Goal: Task Accomplishment & Management: Use online tool/utility

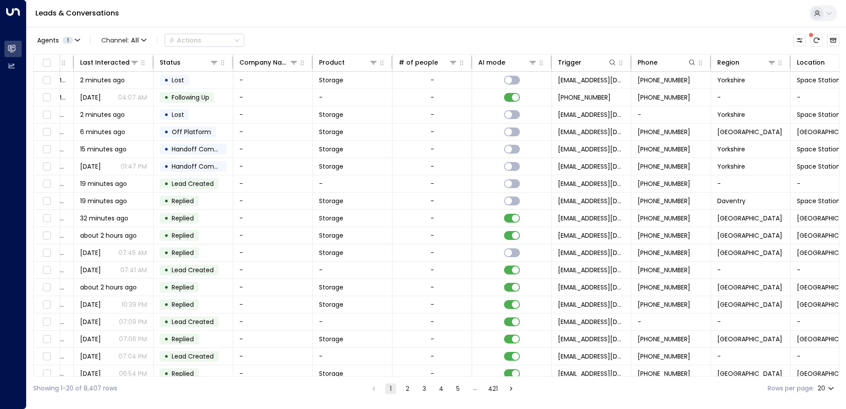
scroll to position [0, 180]
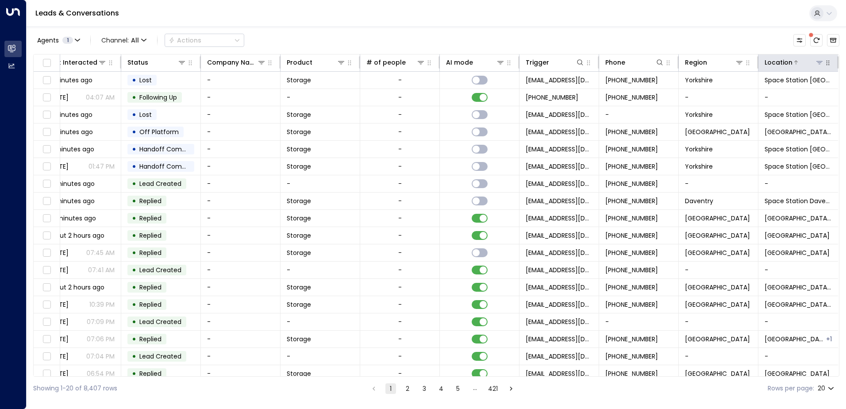
click at [819, 62] on icon at bounding box center [818, 62] width 7 height 7
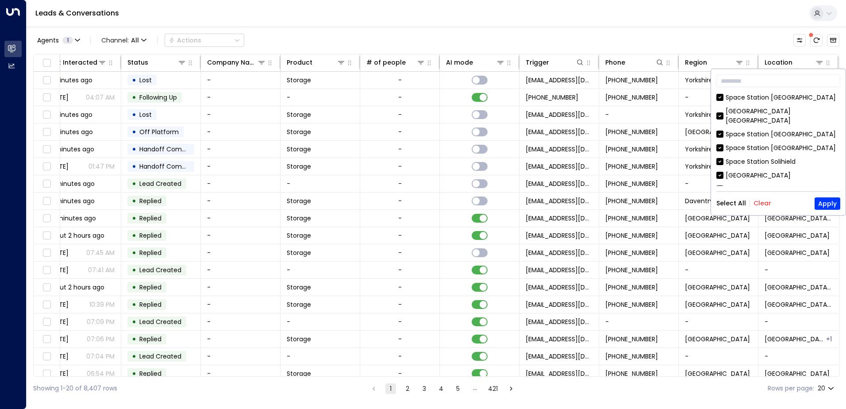
click at [757, 200] on button "Clear" at bounding box center [762, 202] width 18 height 7
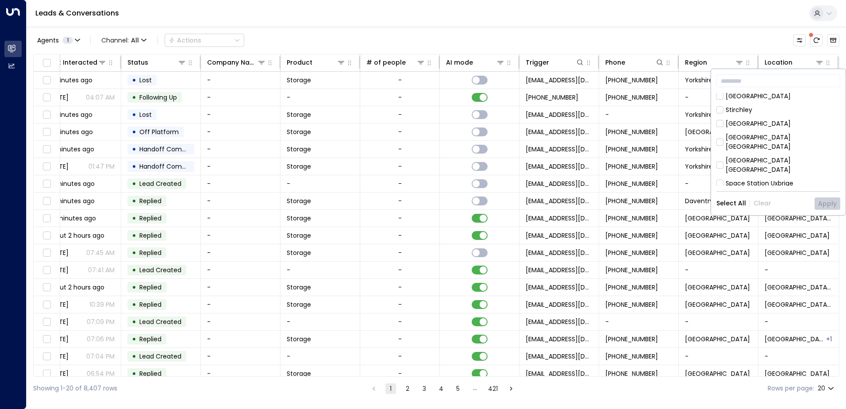
scroll to position [133, 0]
click at [754, 125] on div "Space Station Uxbrige" at bounding box center [759, 129] width 68 height 9
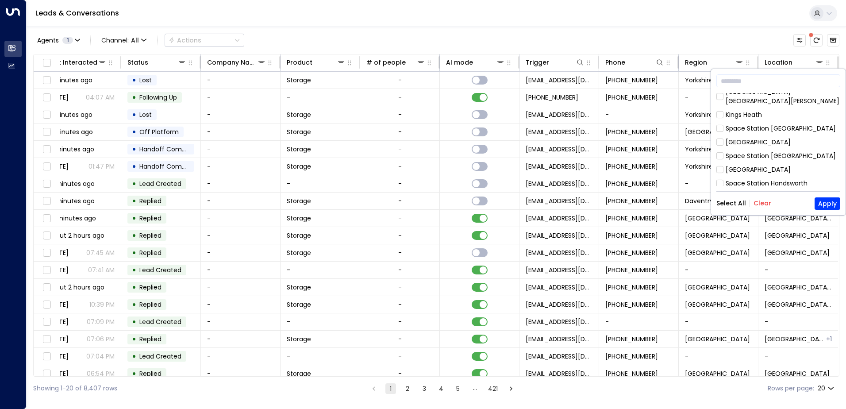
scroll to position [287, 0]
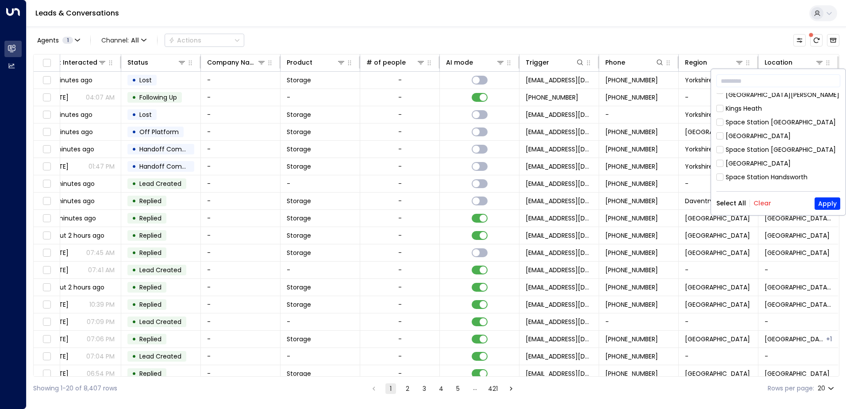
click at [780, 176] on div "[GEOGRAPHIC_DATA] [GEOGRAPHIC_DATA] [GEOGRAPHIC_DATA] [GEOGRAPHIC_DATA] [GEOGRA…" at bounding box center [778, 139] width 124 height 93
click at [778, 223] on div "[GEOGRAPHIC_DATA] [GEOGRAPHIC_DATA]" at bounding box center [782, 232] width 115 height 19
click at [819, 199] on button "Apply" at bounding box center [827, 203] width 26 height 12
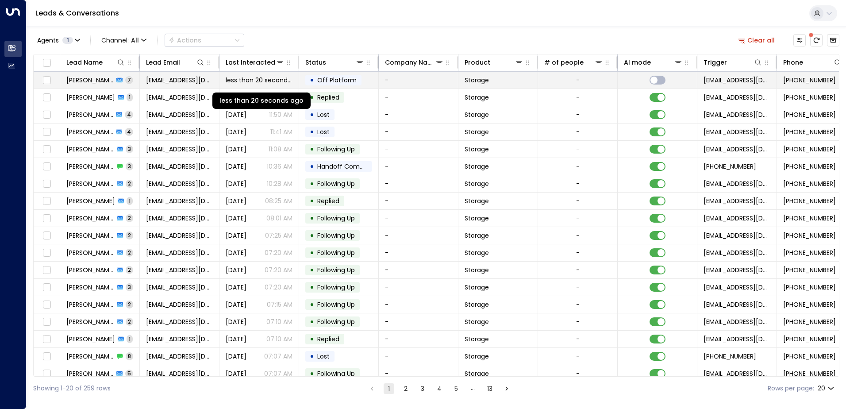
click at [248, 77] on span "less than 20 seconds ago" at bounding box center [259, 80] width 67 height 9
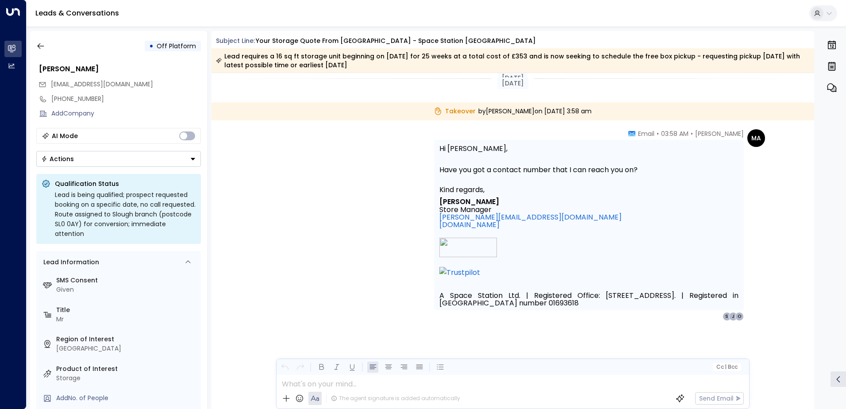
scroll to position [1572, 0]
click at [44, 50] on icon "button" at bounding box center [40, 46] width 9 height 9
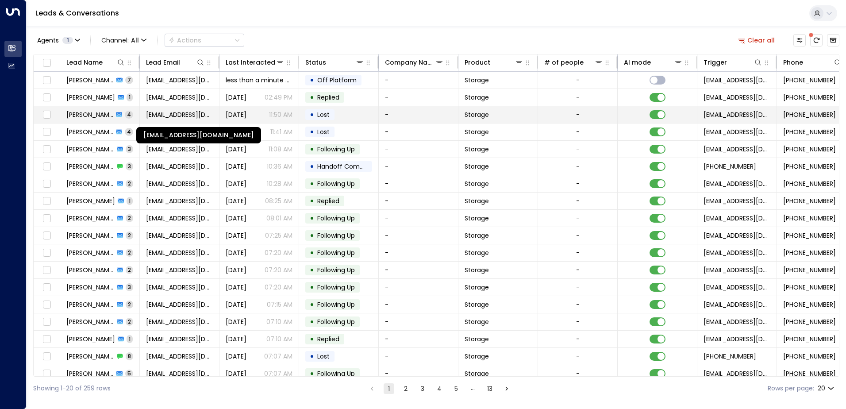
click at [182, 118] on span "[EMAIL_ADDRESS][DOMAIN_NAME]" at bounding box center [179, 114] width 67 height 9
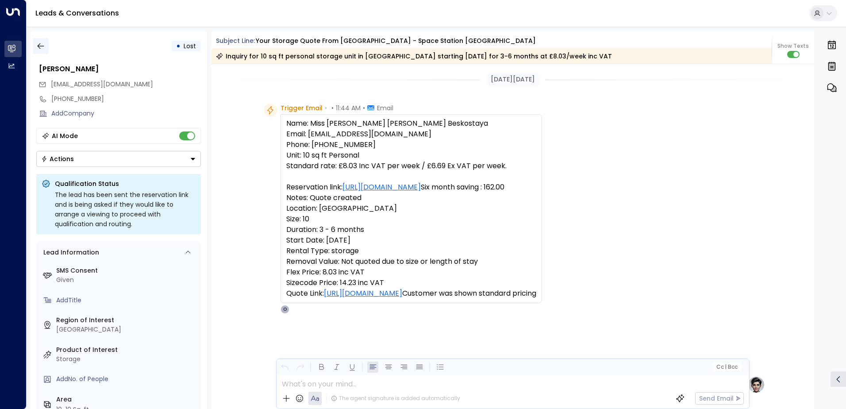
click at [38, 44] on icon "button" at bounding box center [40, 46] width 9 height 9
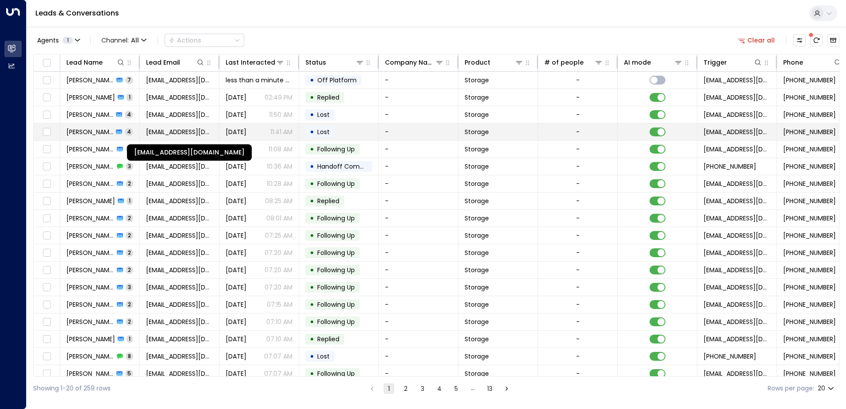
click at [153, 135] on span "[EMAIL_ADDRESS][DOMAIN_NAME]" at bounding box center [179, 131] width 67 height 9
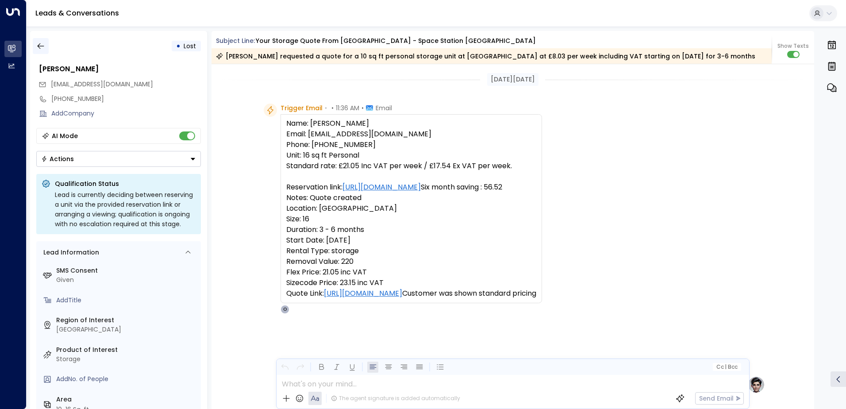
click at [41, 44] on icon "button" at bounding box center [40, 46] width 9 height 9
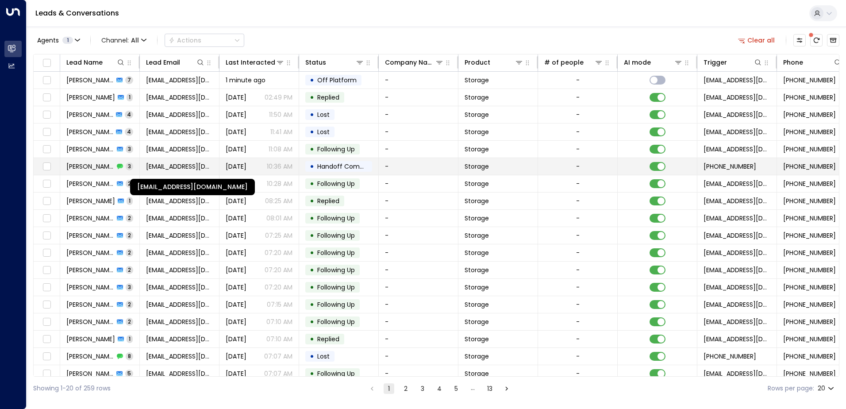
click at [154, 162] on span "[EMAIL_ADDRESS][DOMAIN_NAME]" at bounding box center [179, 166] width 67 height 9
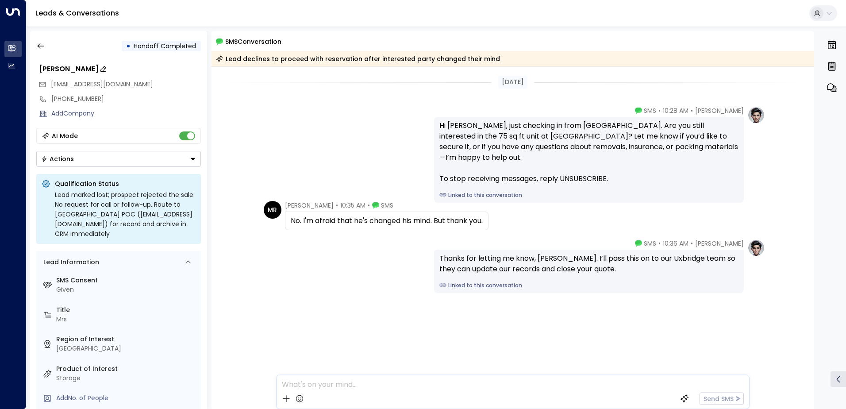
click at [66, 67] on div "[PERSON_NAME]" at bounding box center [120, 69] width 162 height 11
click at [44, 44] on icon "button" at bounding box center [40, 46] width 9 height 9
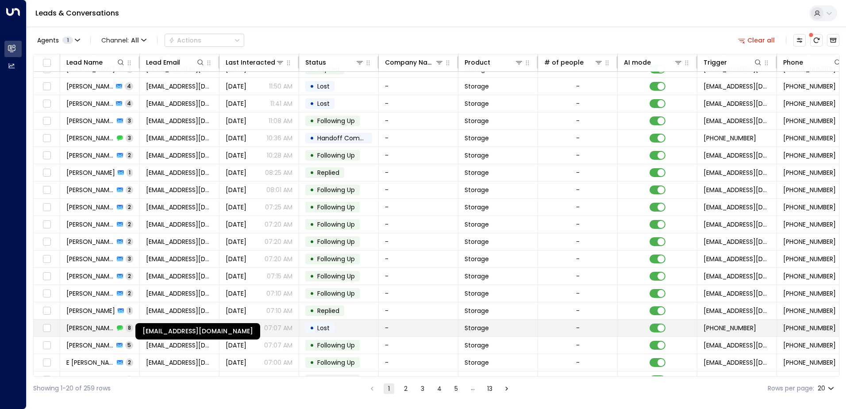
scroll to position [43, 0]
